Goal: Information Seeking & Learning: Learn about a topic

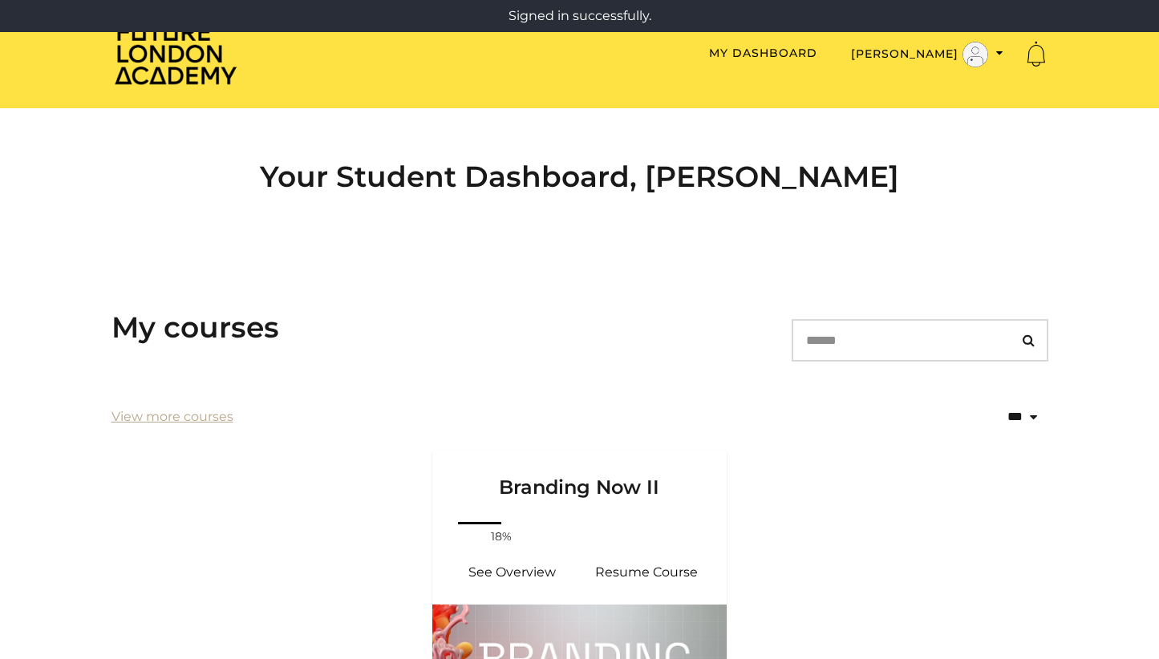
click at [188, 323] on h3 "My courses" at bounding box center [196, 327] width 168 height 34
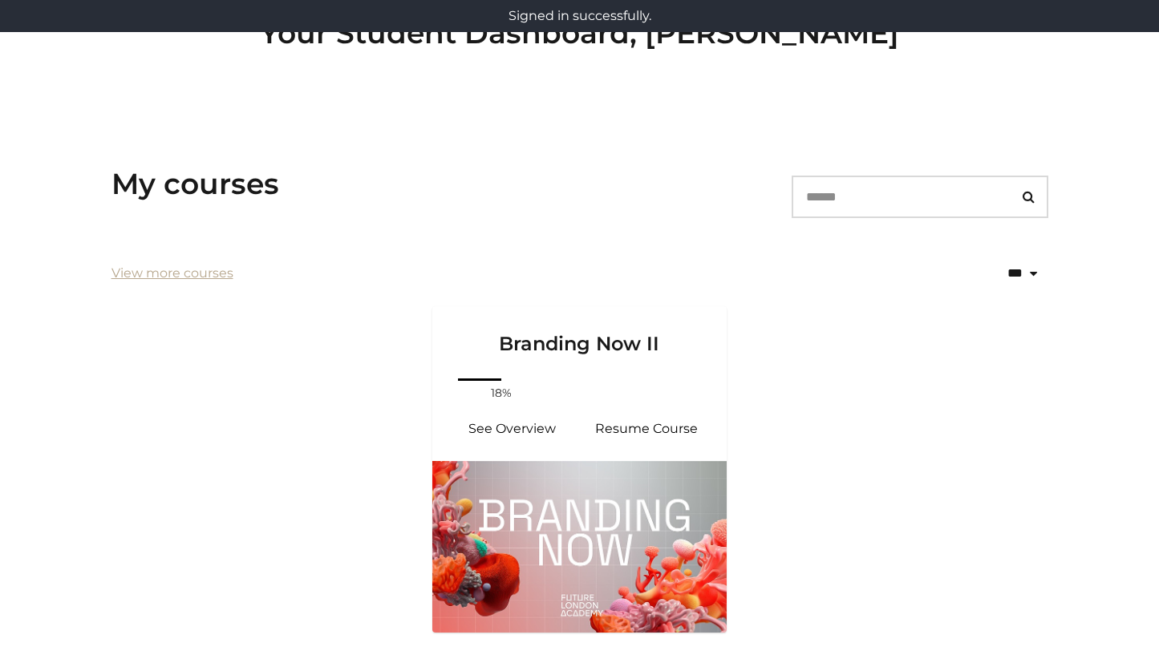
scroll to position [239, 0]
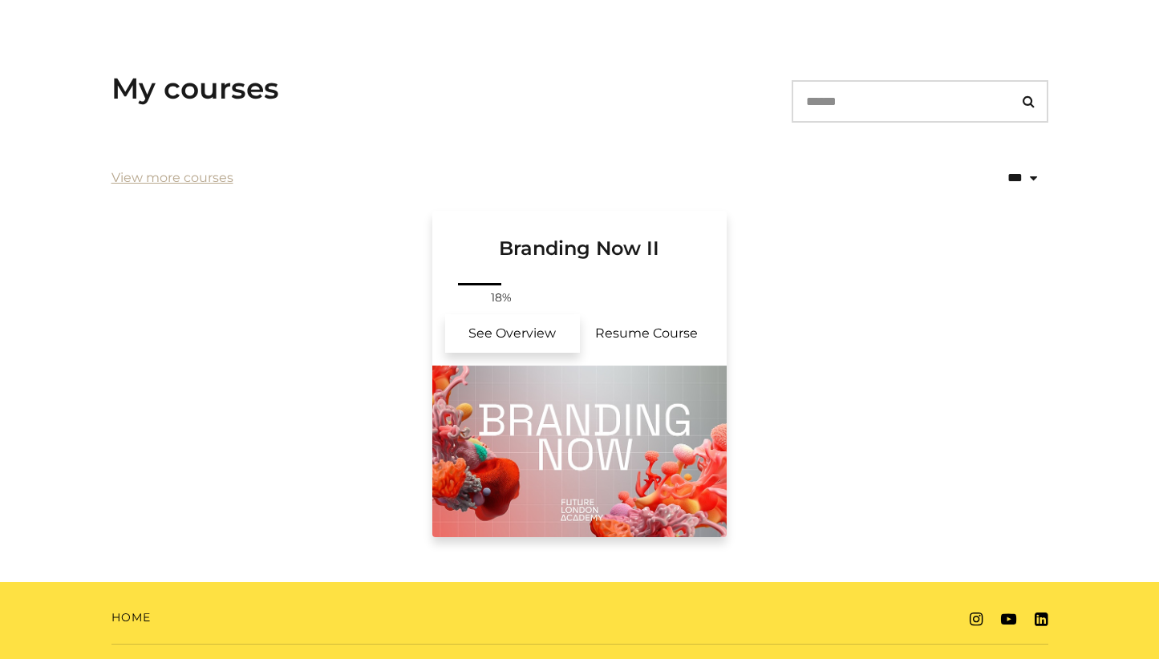
click at [536, 327] on link "See Overview" at bounding box center [512, 334] width 135 height 39
click at [527, 336] on link "See Overview" at bounding box center [512, 334] width 135 height 39
